Goal: Task Accomplishment & Management: Manage account settings

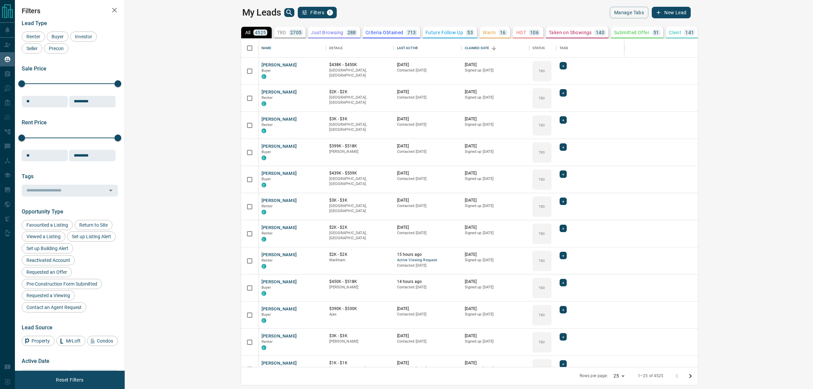
scroll to position [7, 7]
click at [285, 11] on icon "search button" at bounding box center [289, 12] width 8 height 8
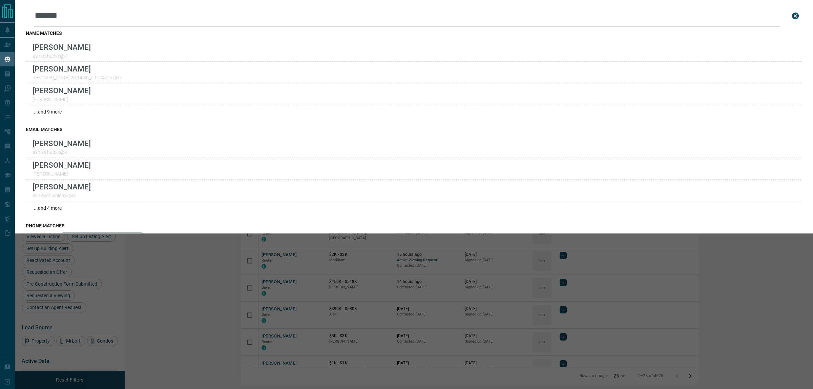
type input "******"
click at [792, 16] on icon "close search bar" at bounding box center [795, 16] width 7 height 7
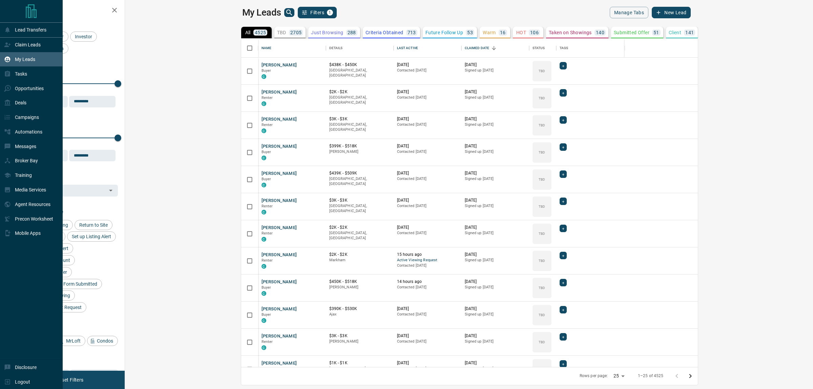
click at [16, 45] on p "Claim Leads" at bounding box center [28, 44] width 26 height 5
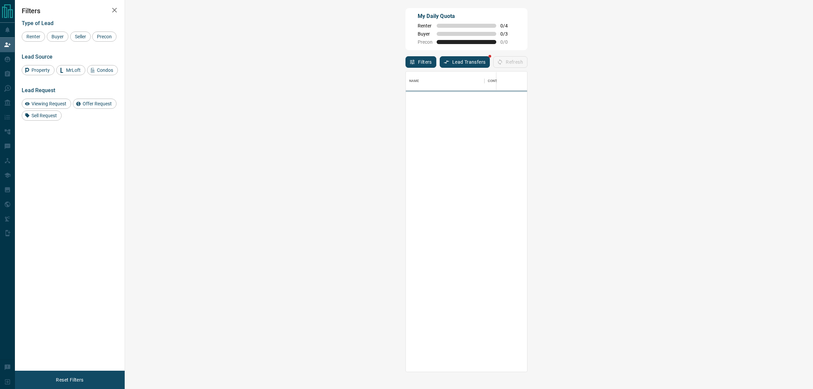
scroll to position [294, 666]
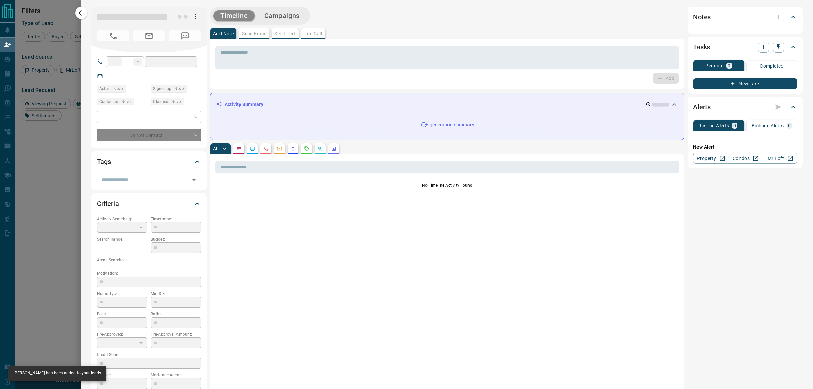
type input "**"
type input "**********"
type input "**"
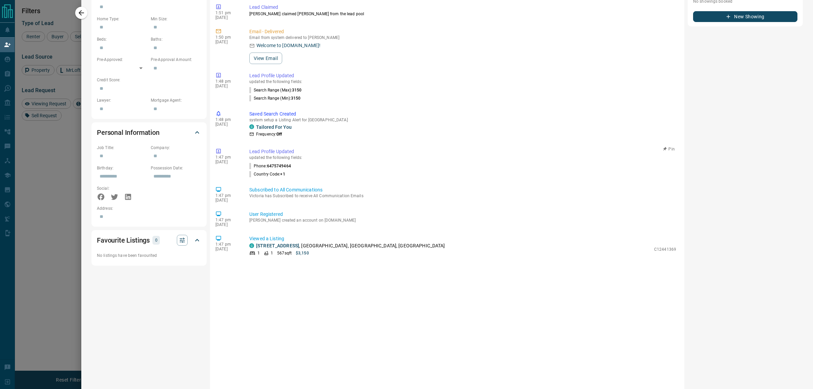
scroll to position [296, 0]
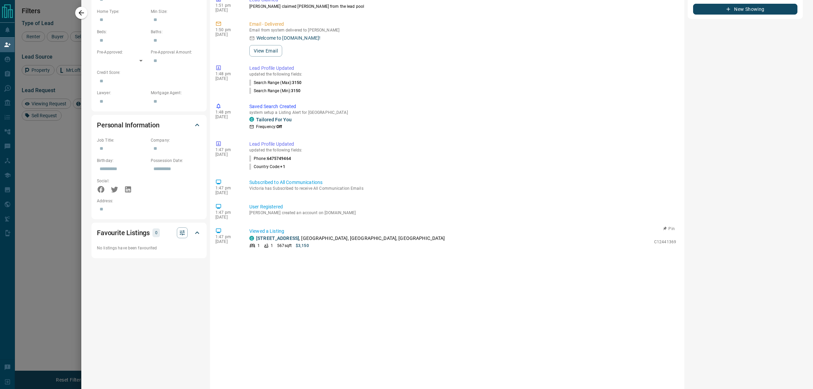
click at [293, 238] on link "[STREET_ADDRESS]" at bounding box center [277, 237] width 43 height 5
drag, startPoint x: 86, startPoint y: 12, endPoint x: 30, endPoint y: 127, distance: 127.4
click at [85, 12] on button "button" at bounding box center [81, 13] width 12 height 12
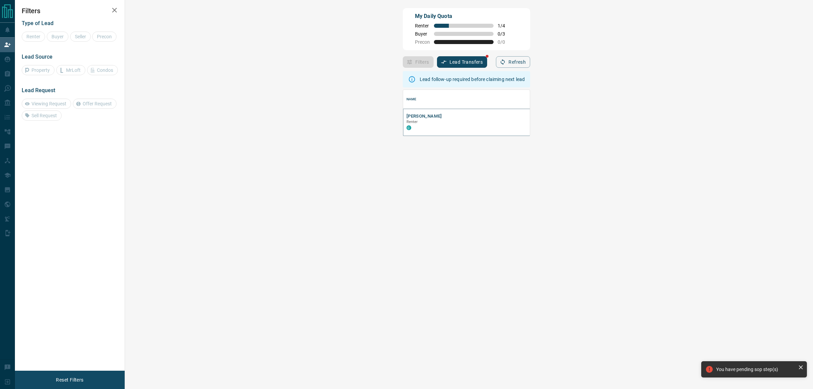
click at [406, 117] on button "[PERSON_NAME]" at bounding box center [424, 116] width 36 height 6
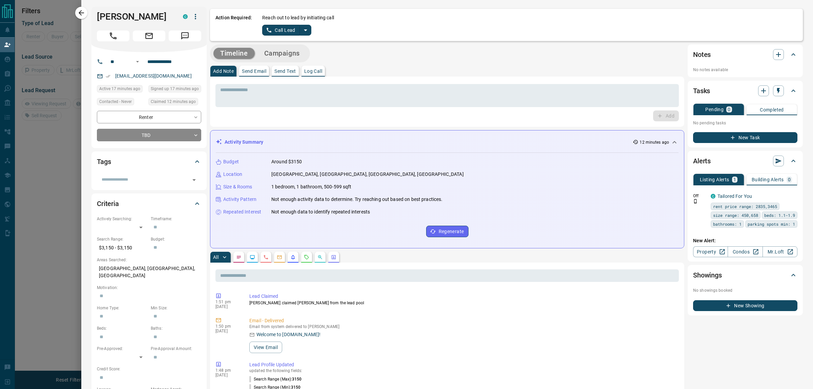
click at [309, 32] on button "split button" at bounding box center [306, 30] width 12 height 11
click at [288, 51] on li "Log Manual Call" at bounding box center [286, 53] width 41 height 10
click at [281, 34] on button "Log Manual Call" at bounding box center [284, 30] width 45 height 11
click at [287, 29] on div "Did you connect with the lead? Yes No" at bounding box center [529, 24] width 535 height 21
click at [280, 29] on button "No" at bounding box center [281, 30] width 12 height 10
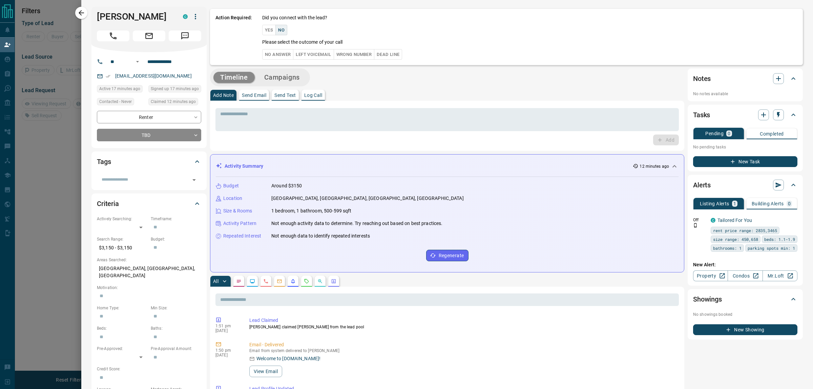
click at [275, 53] on button "No Answer" at bounding box center [277, 54] width 31 height 10
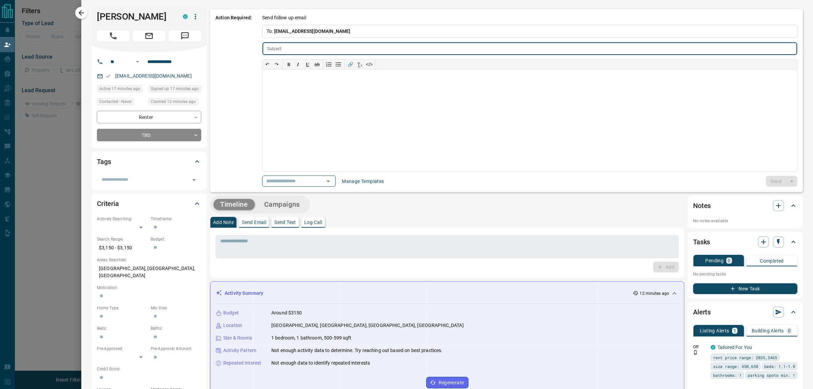
type input "**********"
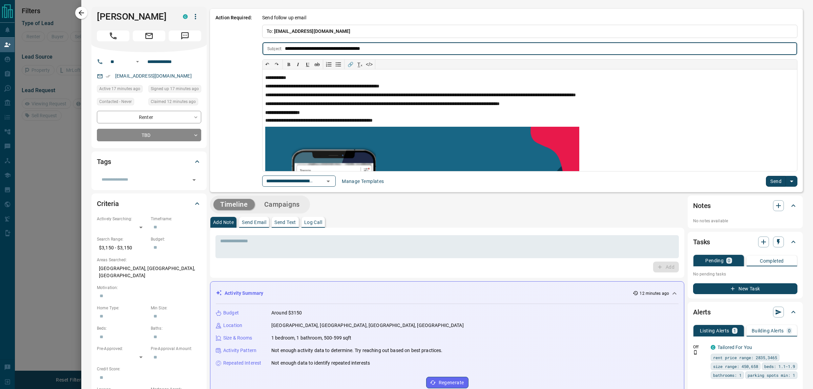
click at [332, 184] on icon "Open" at bounding box center [328, 181] width 8 height 8
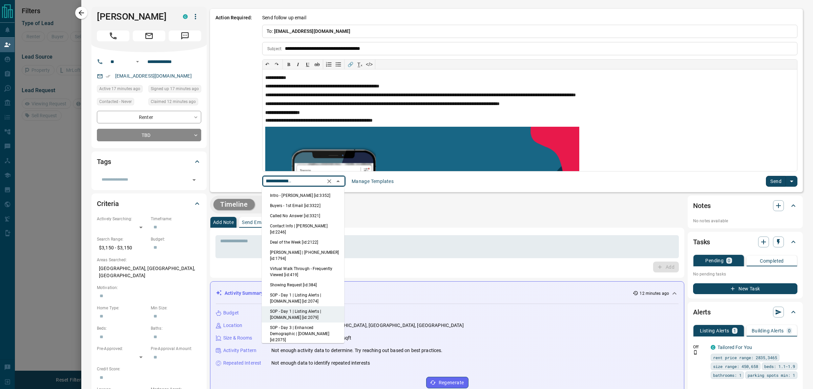
click at [314, 194] on li "Intro - [PERSON_NAME] [id:3352]" at bounding box center [303, 195] width 83 height 10
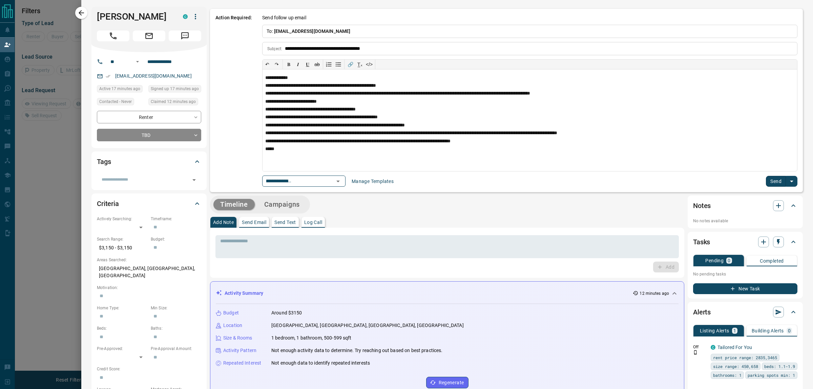
type input "**********"
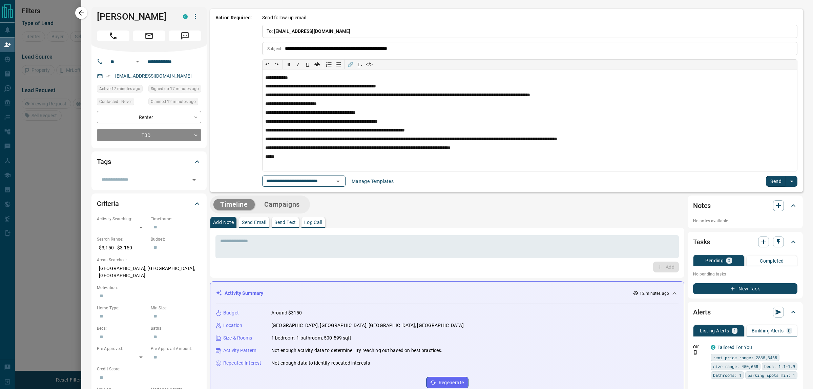
scroll to position [0, 0]
click at [766, 179] on button "Send" at bounding box center [776, 181] width 20 height 11
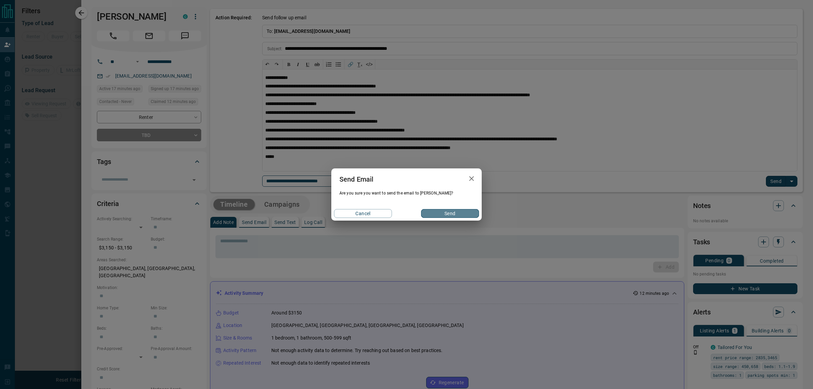
click at [443, 214] on button "Send" at bounding box center [450, 213] width 58 height 9
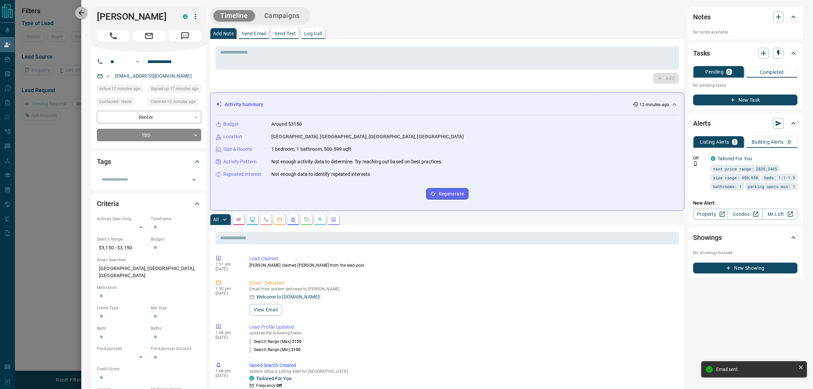
click at [78, 12] on icon "button" at bounding box center [81, 13] width 8 height 8
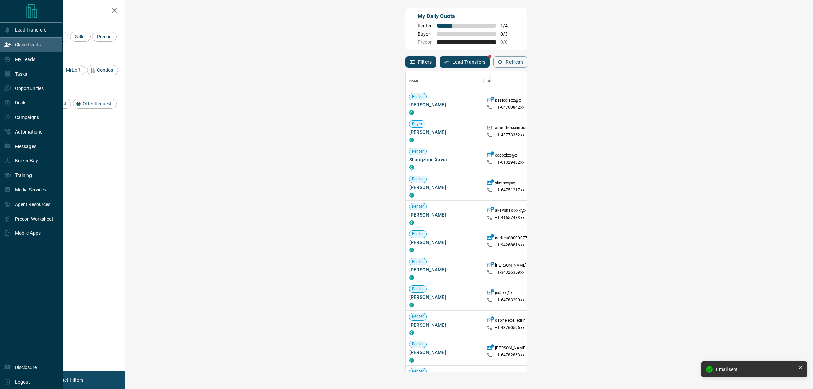
scroll to position [294, 666]
click at [15, 46] on p "Claim Leads" at bounding box center [28, 44] width 26 height 5
click at [21, 27] on p "Lead Transfers" at bounding box center [30, 29] width 31 height 5
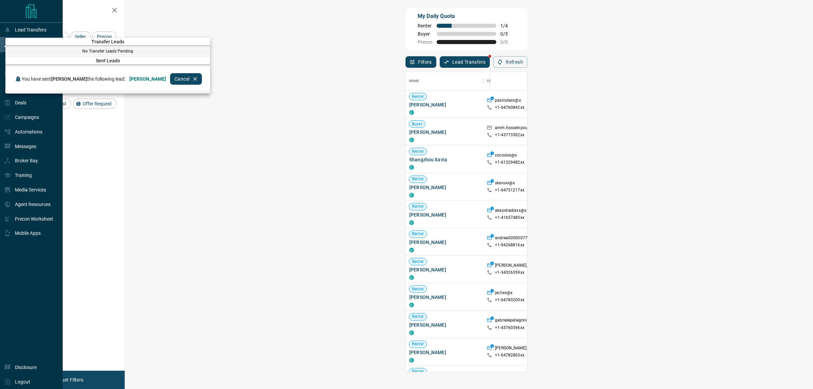
click at [319, 37] on div at bounding box center [406, 194] width 813 height 389
click at [293, 65] on div at bounding box center [406, 194] width 813 height 389
click at [29, 106] on div at bounding box center [406, 194] width 813 height 389
click at [7, 104] on div at bounding box center [406, 194] width 813 height 389
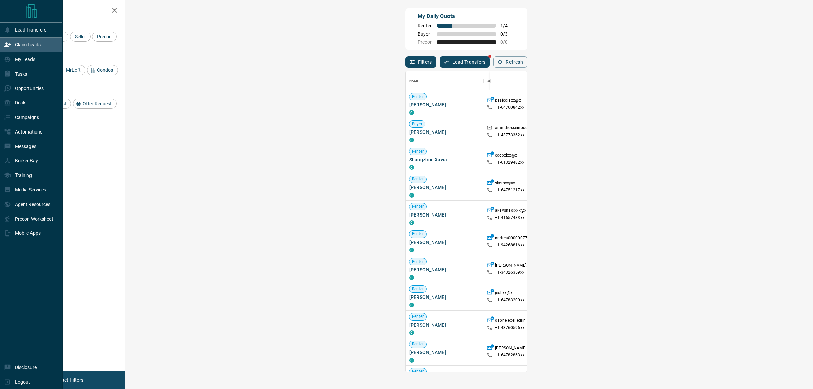
click at [16, 58] on div "My Leads" at bounding box center [19, 59] width 31 height 11
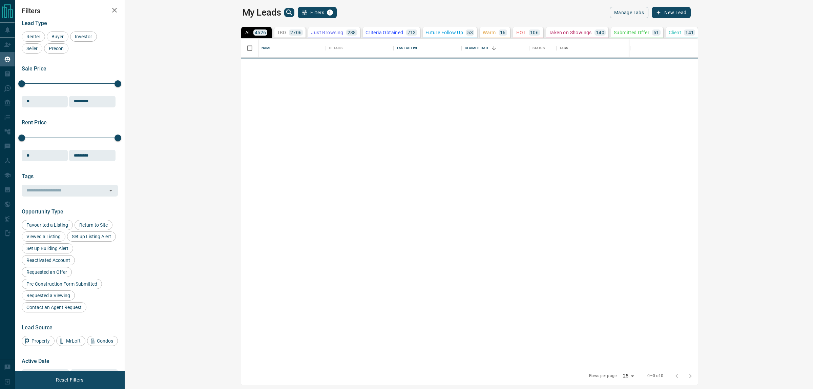
click at [286, 12] on icon "search button" at bounding box center [289, 12] width 6 height 6
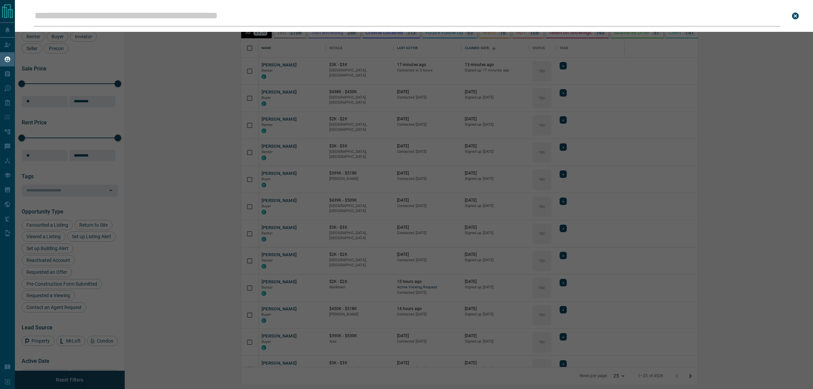
scroll to position [322, 678]
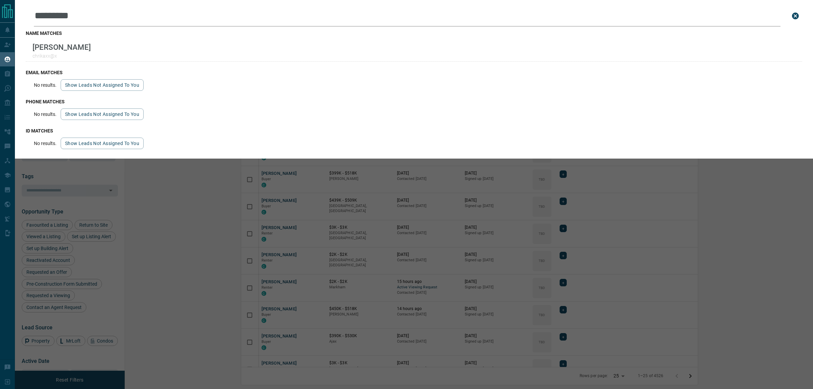
type input "*********"
click at [793, 16] on icon "close search bar" at bounding box center [795, 16] width 7 height 7
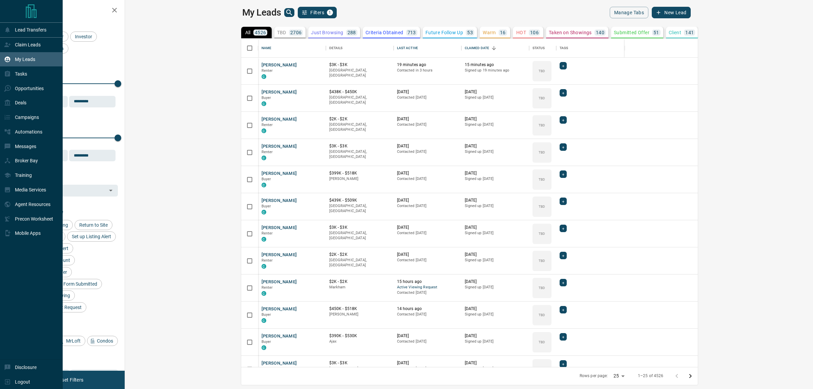
click at [22, 45] on p "Claim Leads" at bounding box center [28, 44] width 26 height 5
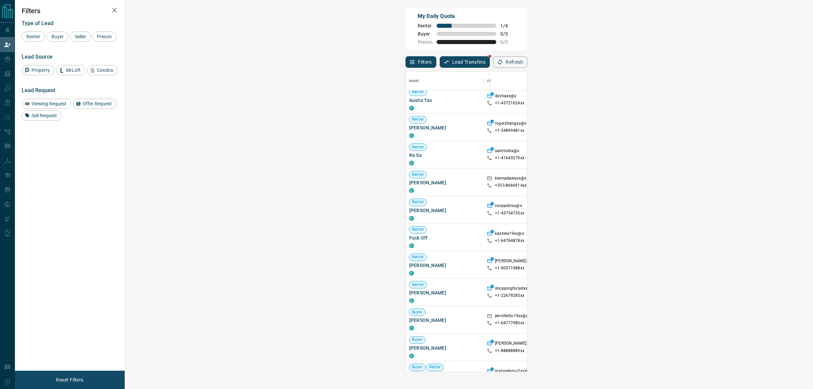
scroll to position [378, 0]
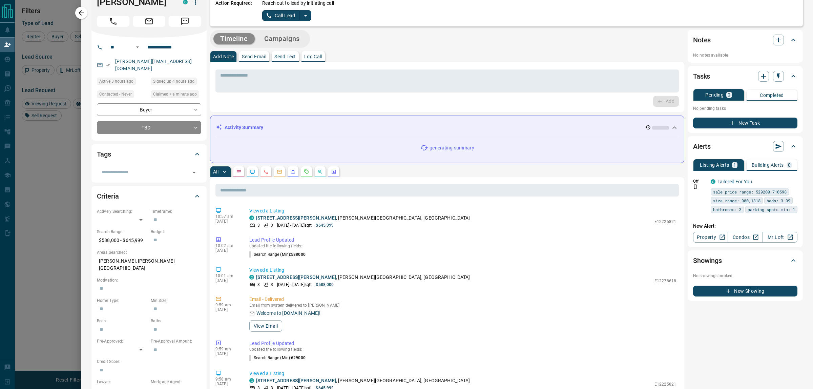
scroll to position [0, 0]
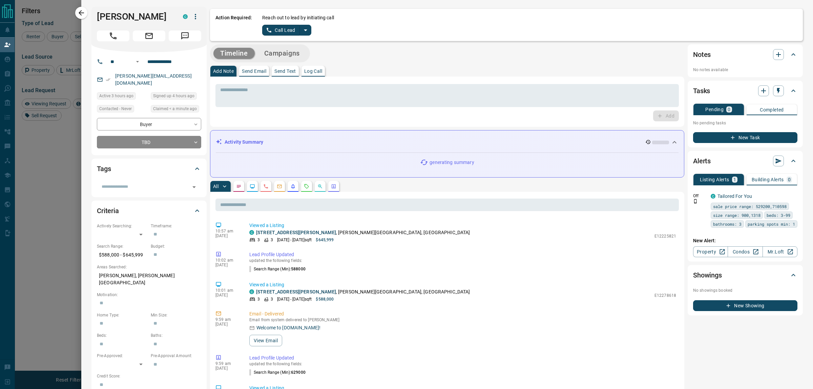
click at [148, 143] on body "Lead Transfers Claim Leads My Leads Tasks Opportunities Deals Campaigns Automat…" at bounding box center [406, 162] width 813 height 324
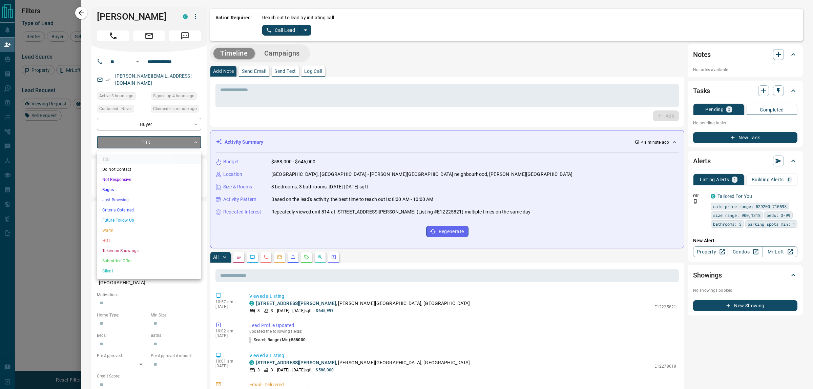
click at [302, 36] on div at bounding box center [406, 194] width 813 height 389
click at [300, 30] on div "TBD Do Not Contact Not Responsive Bogus Just Browsing Criteria Obtained Future …" at bounding box center [406, 194] width 813 height 389
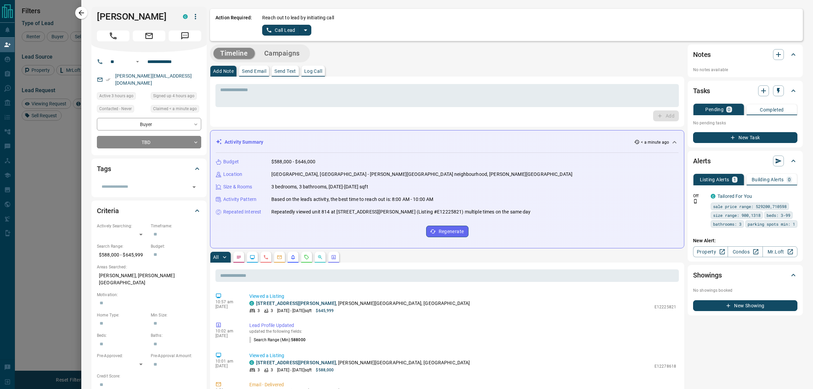
click at [301, 31] on icon "split button" at bounding box center [305, 30] width 8 height 8
click at [293, 51] on li "Log Manual Call" at bounding box center [286, 53] width 41 height 10
click at [280, 26] on button "Log Manual Call" at bounding box center [284, 30] width 45 height 11
click at [279, 33] on button "No" at bounding box center [281, 30] width 12 height 10
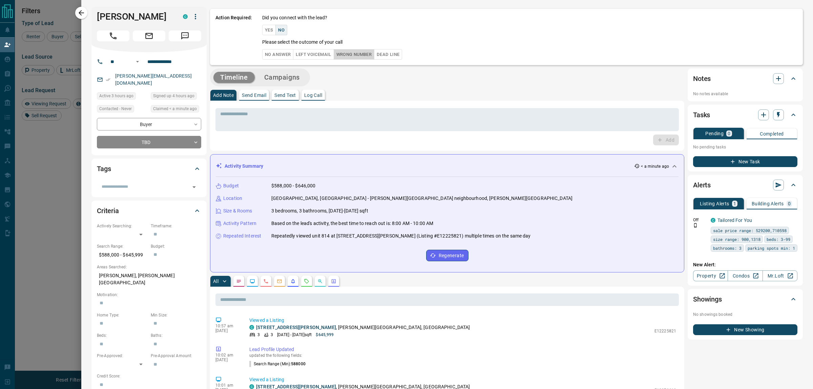
click at [346, 53] on button "Wrong Number" at bounding box center [354, 54] width 41 height 10
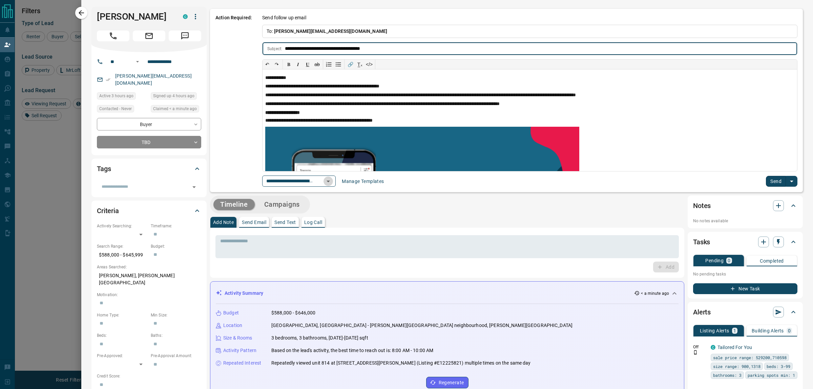
click at [332, 180] on icon "Open" at bounding box center [328, 181] width 8 height 8
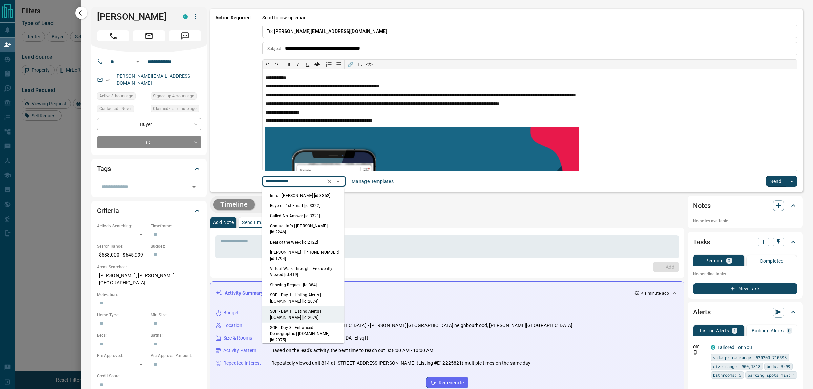
click at [297, 195] on li "Intro - [PERSON_NAME] [id:3352]" at bounding box center [303, 195] width 83 height 10
type input "**********"
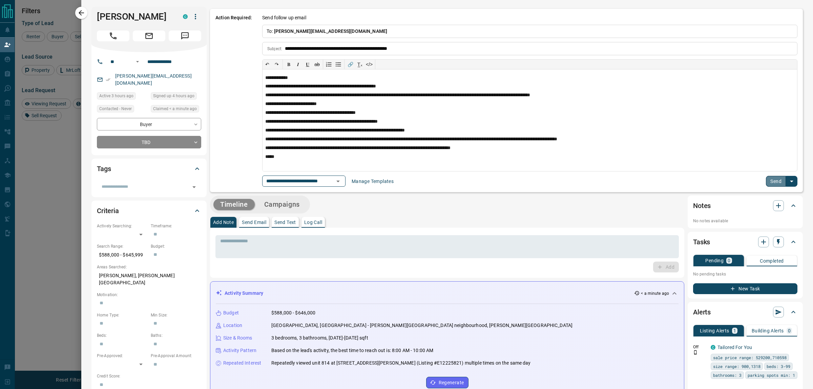
click at [766, 181] on button "Send" at bounding box center [776, 181] width 20 height 11
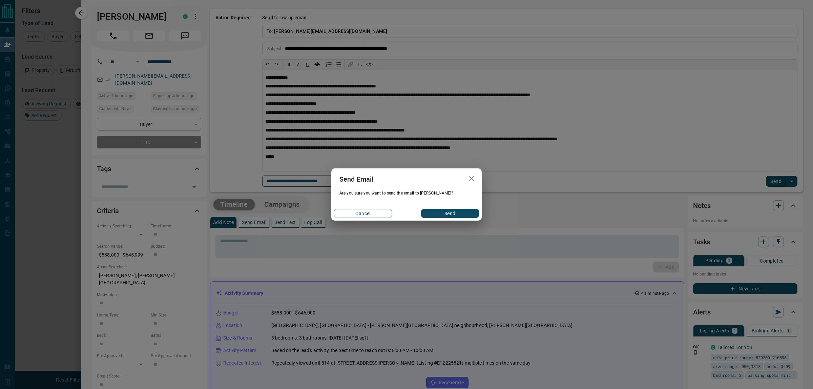
click at [452, 214] on button "Send" at bounding box center [450, 213] width 58 height 9
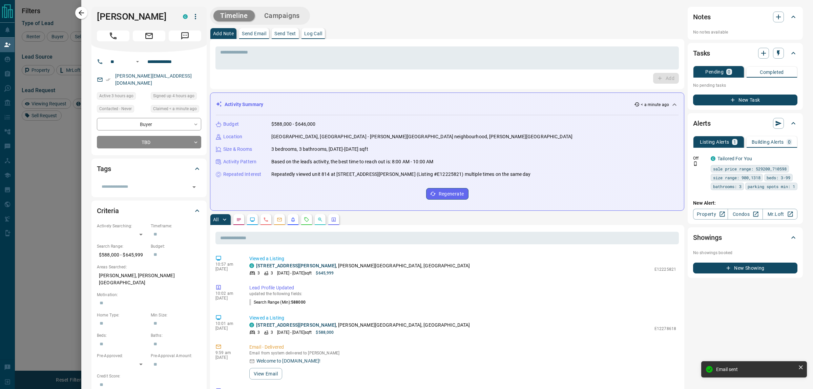
click at [137, 143] on body "Lead Transfers Claim Leads My Leads Tasks Opportunities Deals Campaigns Automat…" at bounding box center [406, 162] width 813 height 324
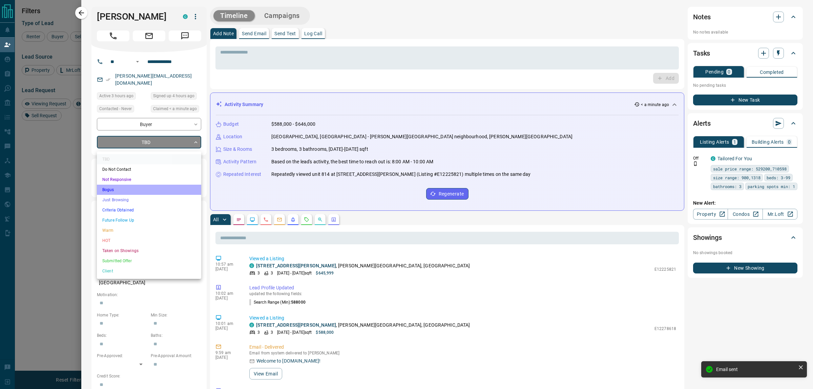
click at [116, 187] on li "Bogus" at bounding box center [149, 190] width 104 height 10
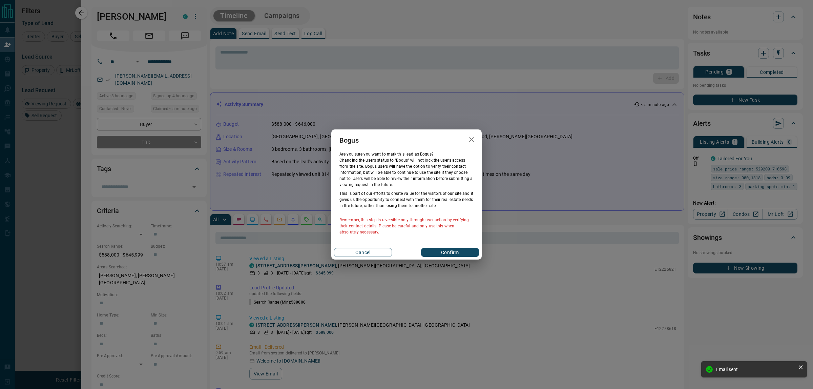
click at [439, 254] on button "Confirm" at bounding box center [450, 252] width 58 height 9
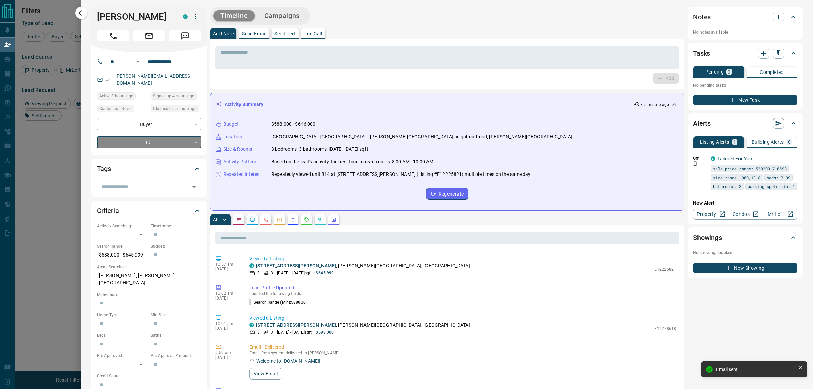
type input "**********"
type input "*"
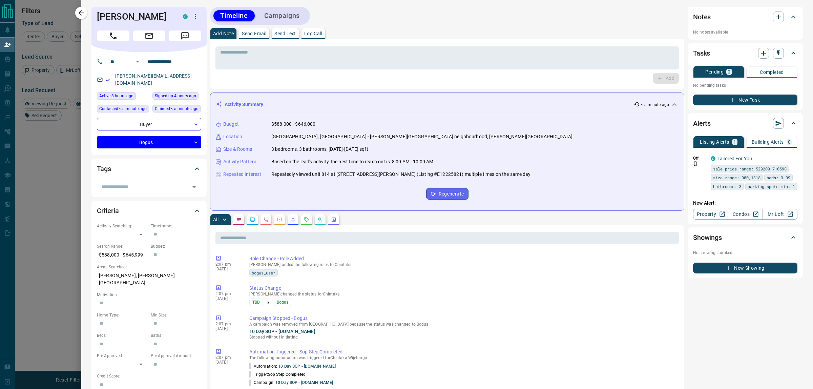
drag, startPoint x: 146, startPoint y: 28, endPoint x: 95, endPoint y: 15, distance: 53.1
click at [95, 15] on div "[PERSON_NAME]" at bounding box center [148, 29] width 115 height 45
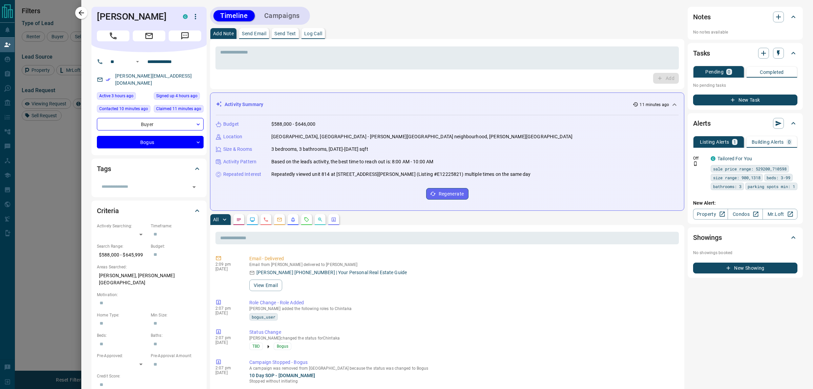
click at [80, 13] on icon "button" at bounding box center [81, 12] width 5 height 5
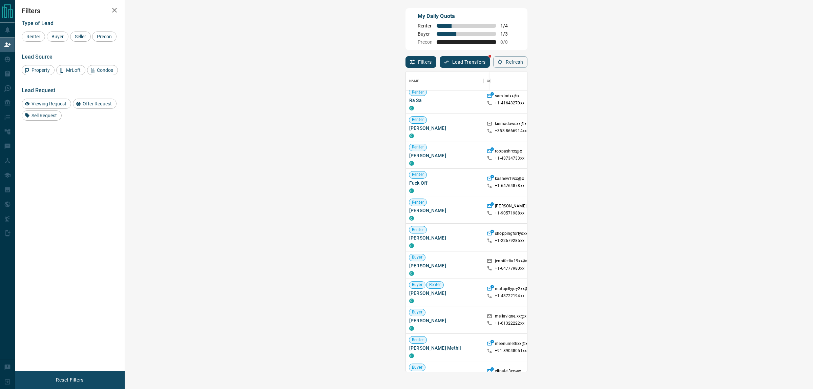
scroll to position [378, 0]
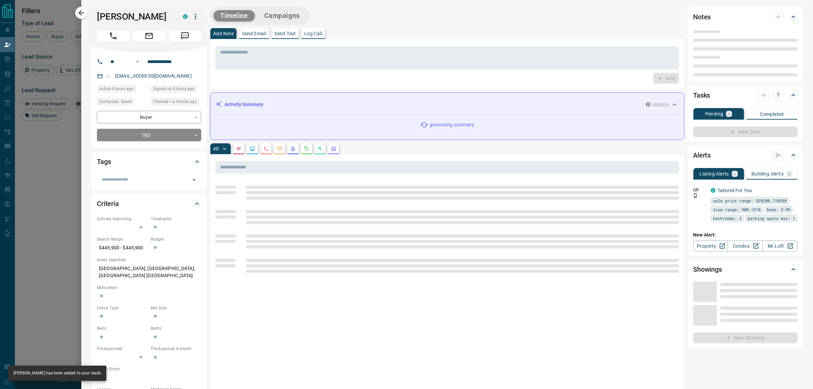
type input "**"
type input "**********"
type input "**"
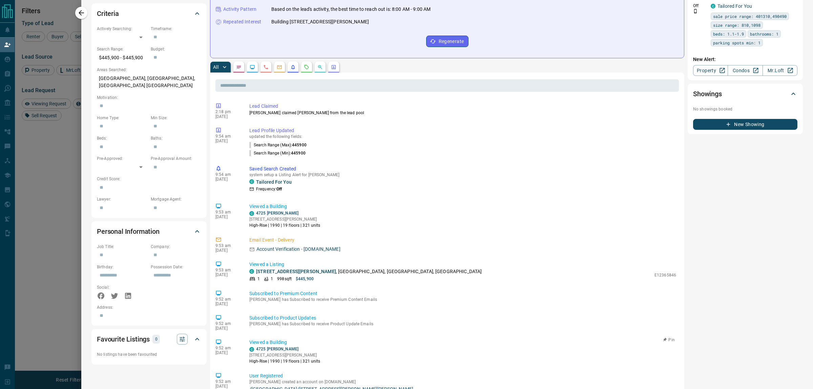
scroll to position [0, 0]
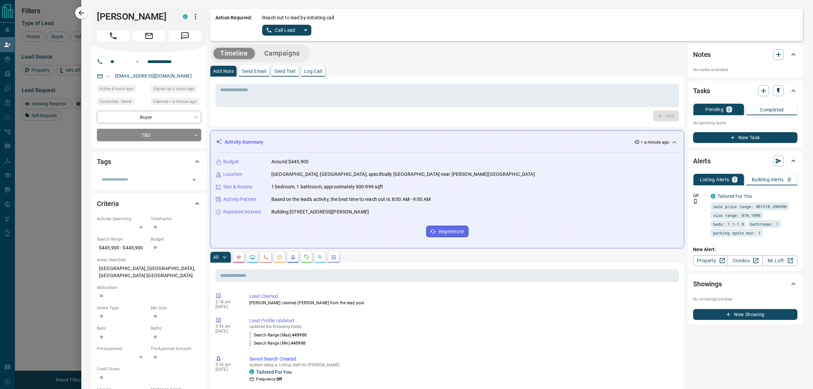
click at [305, 31] on icon "split button" at bounding box center [305, 30] width 8 height 8
click at [299, 50] on li "Log Manual Call" at bounding box center [286, 53] width 41 height 10
click at [294, 28] on button "Log Manual Call" at bounding box center [284, 30] width 45 height 11
click at [285, 19] on p "Did you connect with the lead?" at bounding box center [294, 17] width 65 height 7
click at [283, 29] on button "No" at bounding box center [281, 30] width 12 height 10
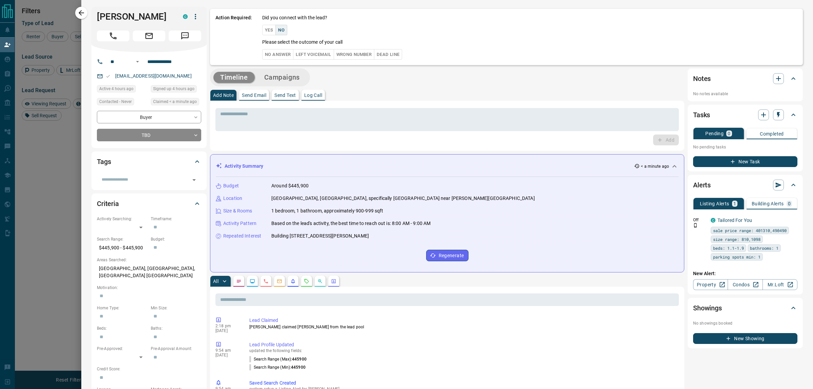
click at [283, 56] on button "No Answer" at bounding box center [277, 54] width 31 height 10
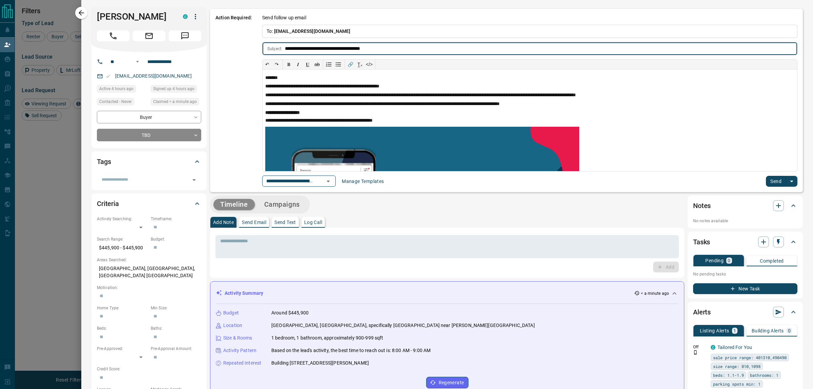
click at [332, 184] on icon "Open" at bounding box center [328, 181] width 8 height 8
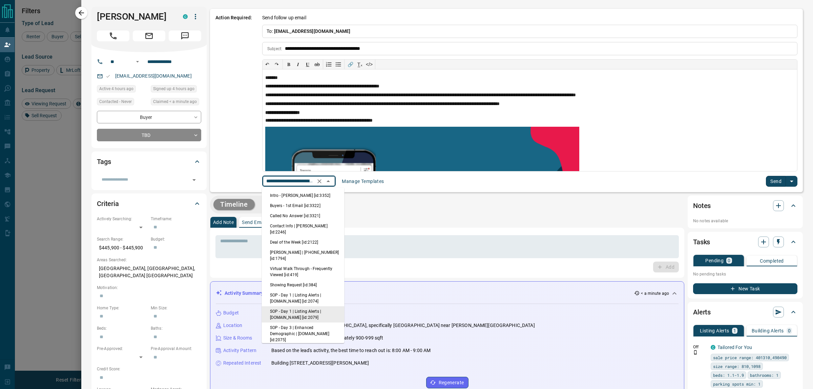
scroll to position [0, 48]
click at [304, 196] on li "Intro - [PERSON_NAME] [id:3352]" at bounding box center [303, 195] width 83 height 10
type input "**********"
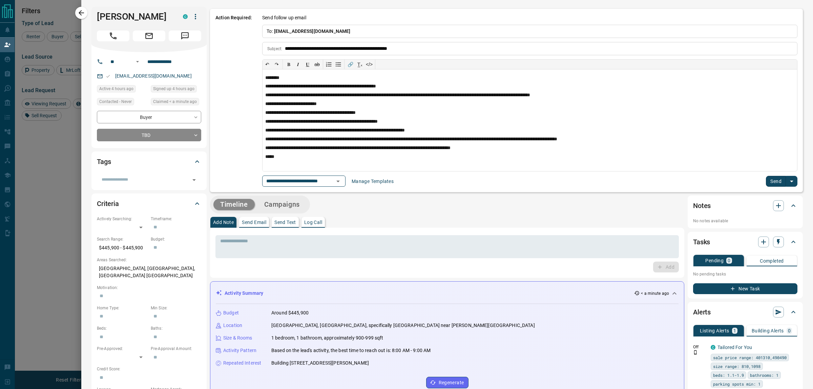
click at [768, 181] on button "Send" at bounding box center [776, 181] width 20 height 11
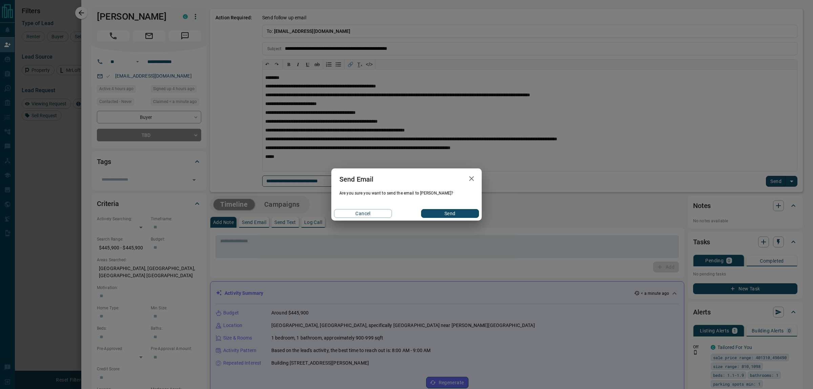
click at [434, 212] on button "Send" at bounding box center [450, 213] width 58 height 9
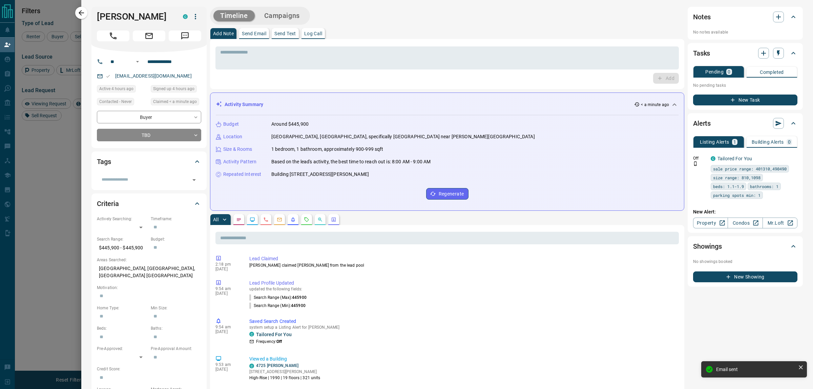
drag, startPoint x: 80, startPoint y: 8, endPoint x: 186, endPoint y: 207, distance: 225.2
click at [80, 9] on icon "button" at bounding box center [81, 13] width 8 height 8
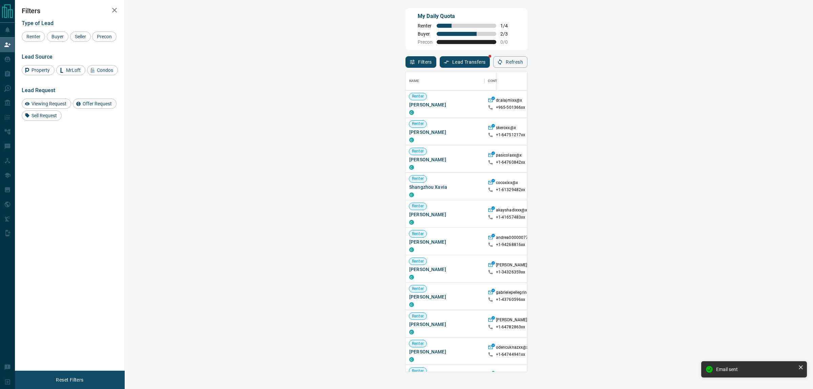
scroll to position [294, 666]
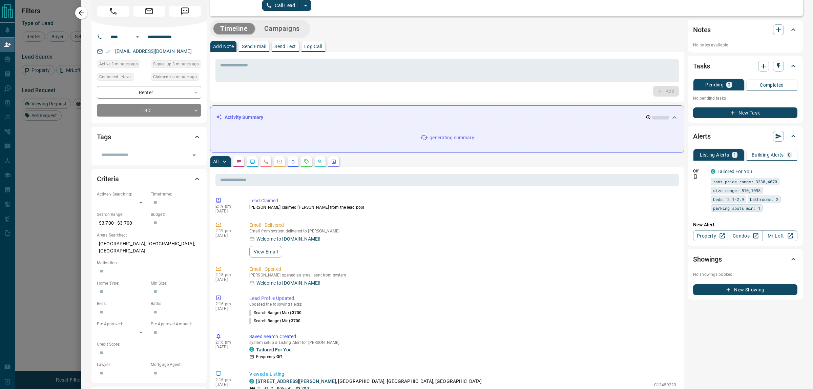
scroll to position [0, 0]
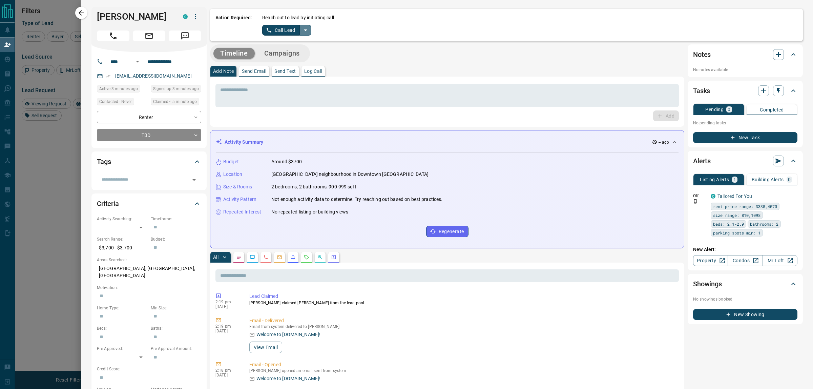
click at [303, 29] on icon "split button" at bounding box center [305, 30] width 8 height 8
click at [292, 53] on li "Log Manual Call" at bounding box center [286, 53] width 41 height 10
drag, startPoint x: 288, startPoint y: 43, endPoint x: 287, endPoint y: 33, distance: 10.5
click at [287, 33] on div "Action Required: Reach out to lead by initiating call Log Manual Call Timeline …" at bounding box center [506, 355] width 593 height 697
click at [287, 32] on button "Log Manual Call" at bounding box center [284, 30] width 45 height 11
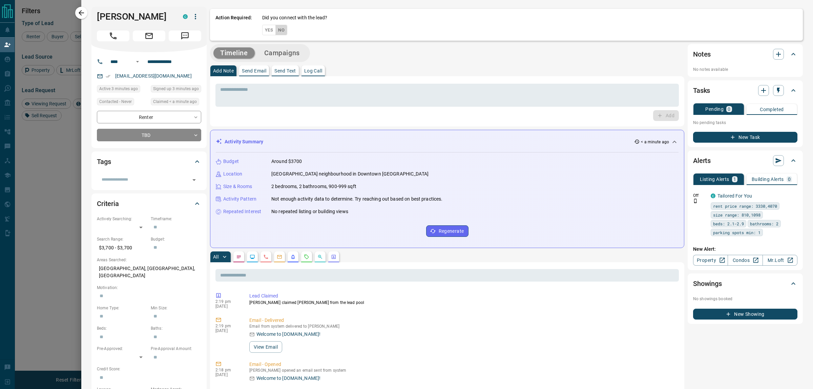
click at [283, 32] on button "No" at bounding box center [281, 30] width 12 height 10
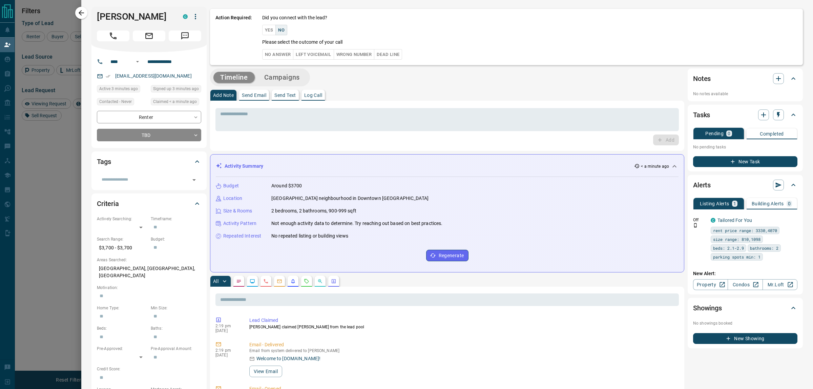
click at [280, 54] on button "No Answer" at bounding box center [277, 54] width 31 height 10
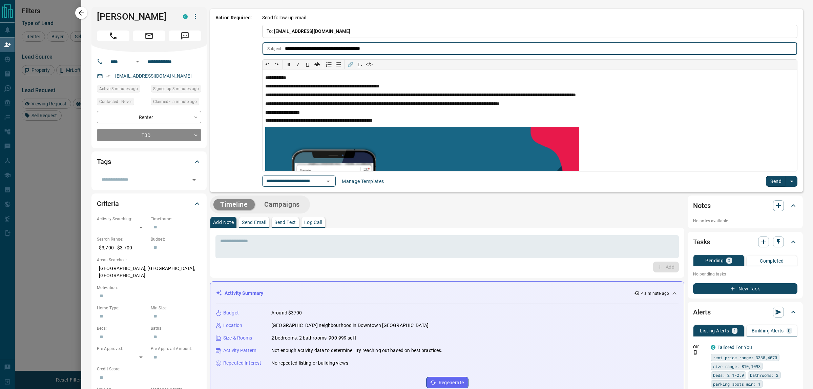
click at [332, 183] on icon "Open" at bounding box center [328, 181] width 8 height 8
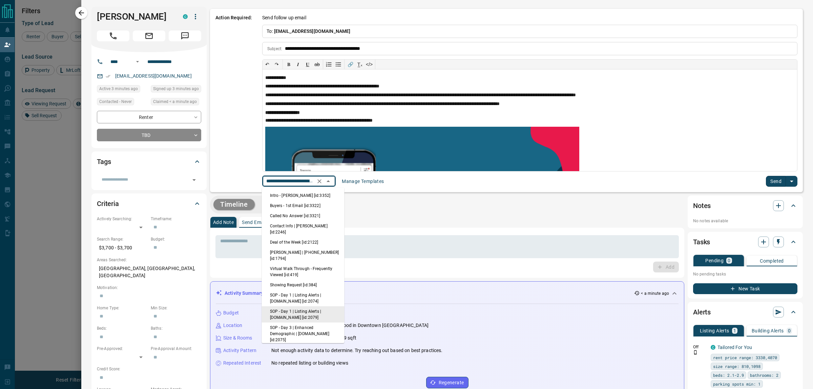
scroll to position [0, 48]
click at [319, 193] on li "Intro - [PERSON_NAME] [id:3352]" at bounding box center [303, 195] width 83 height 10
type input "**********"
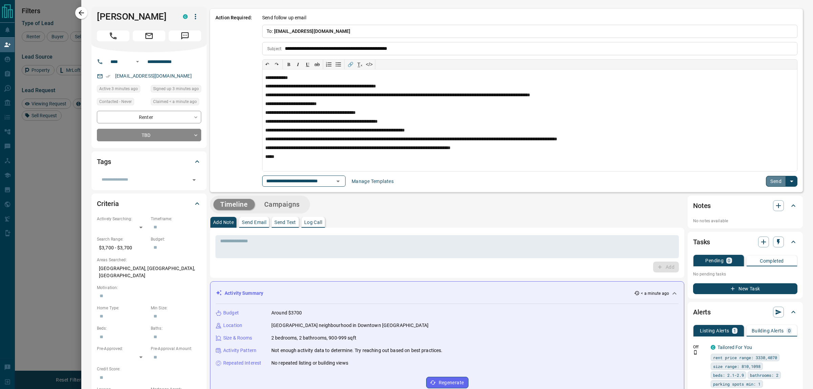
click at [770, 182] on button "Send" at bounding box center [776, 181] width 20 height 11
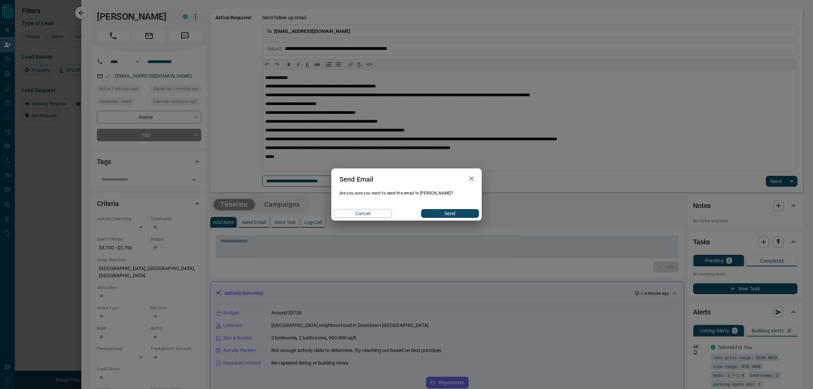
click at [443, 210] on button "Send" at bounding box center [450, 213] width 58 height 9
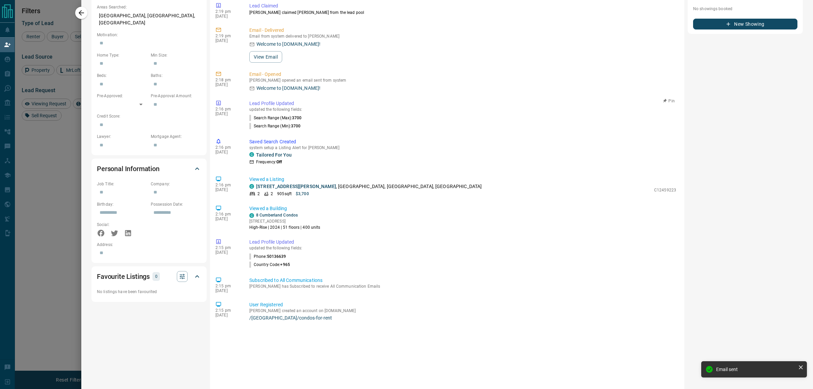
scroll to position [254, 0]
click at [82, 13] on icon "button" at bounding box center [81, 12] width 5 height 5
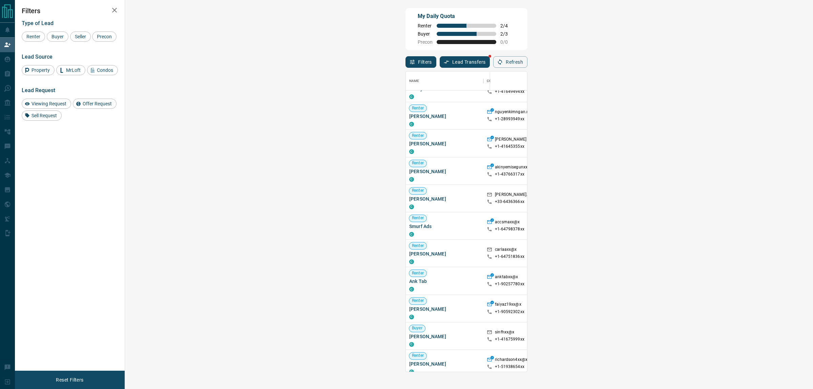
scroll to position [873, 0]
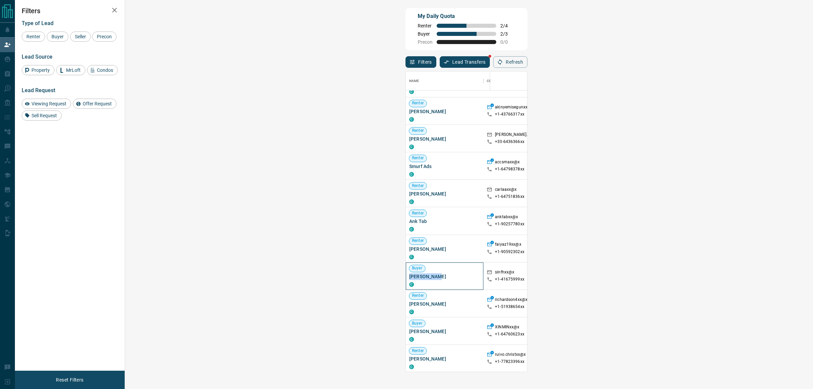
drag, startPoint x: 149, startPoint y: 281, endPoint x: 130, endPoint y: 278, distance: 18.8
click at [406, 278] on div "Buyer [PERSON_NAME] C" at bounding box center [445, 275] width 78 height 27
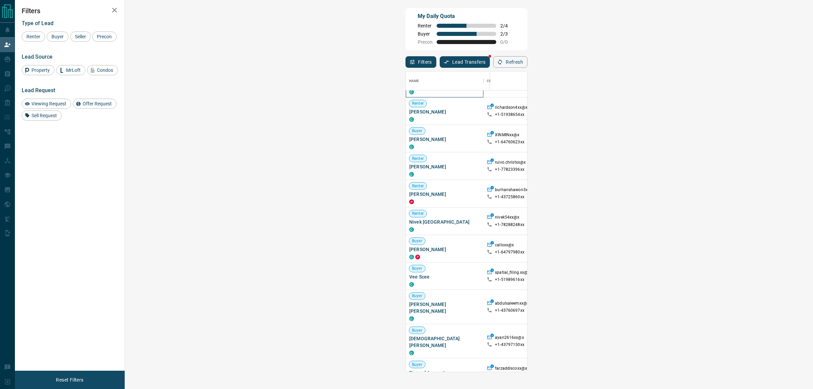
scroll to position [1023, 0]
